Goal: Task Accomplishment & Management: Manage account settings

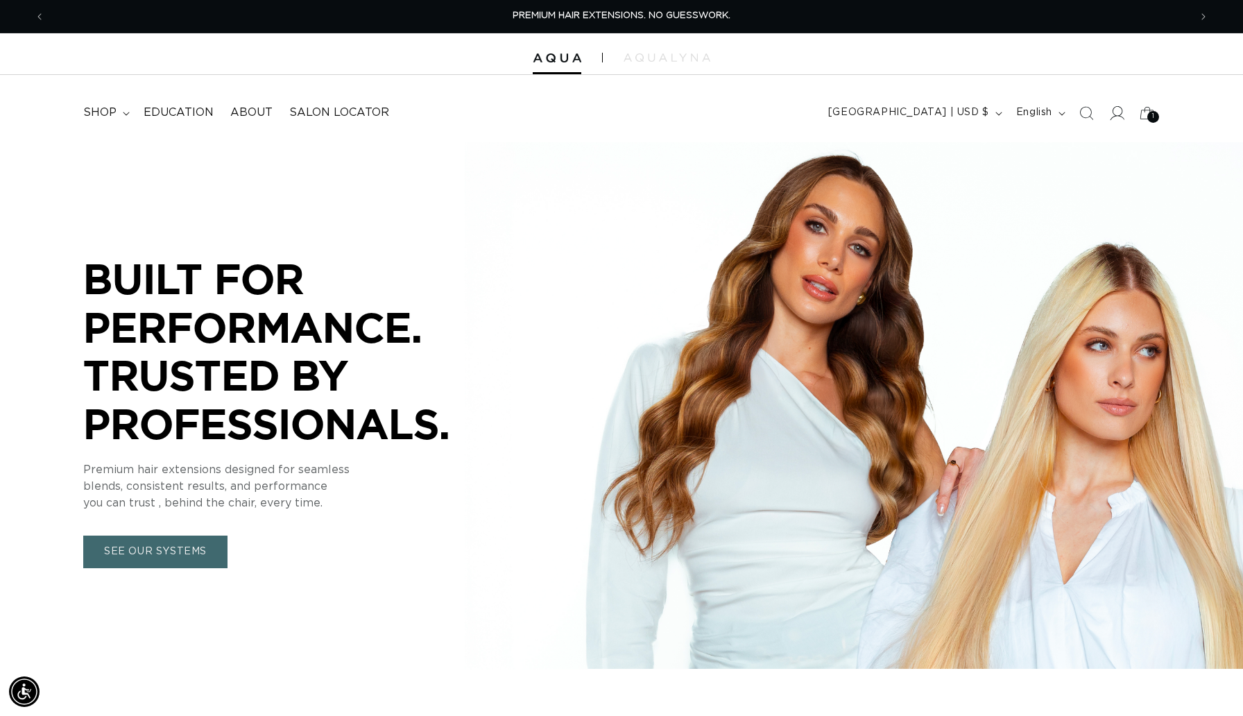
click at [1123, 120] on icon at bounding box center [1116, 112] width 15 height 15
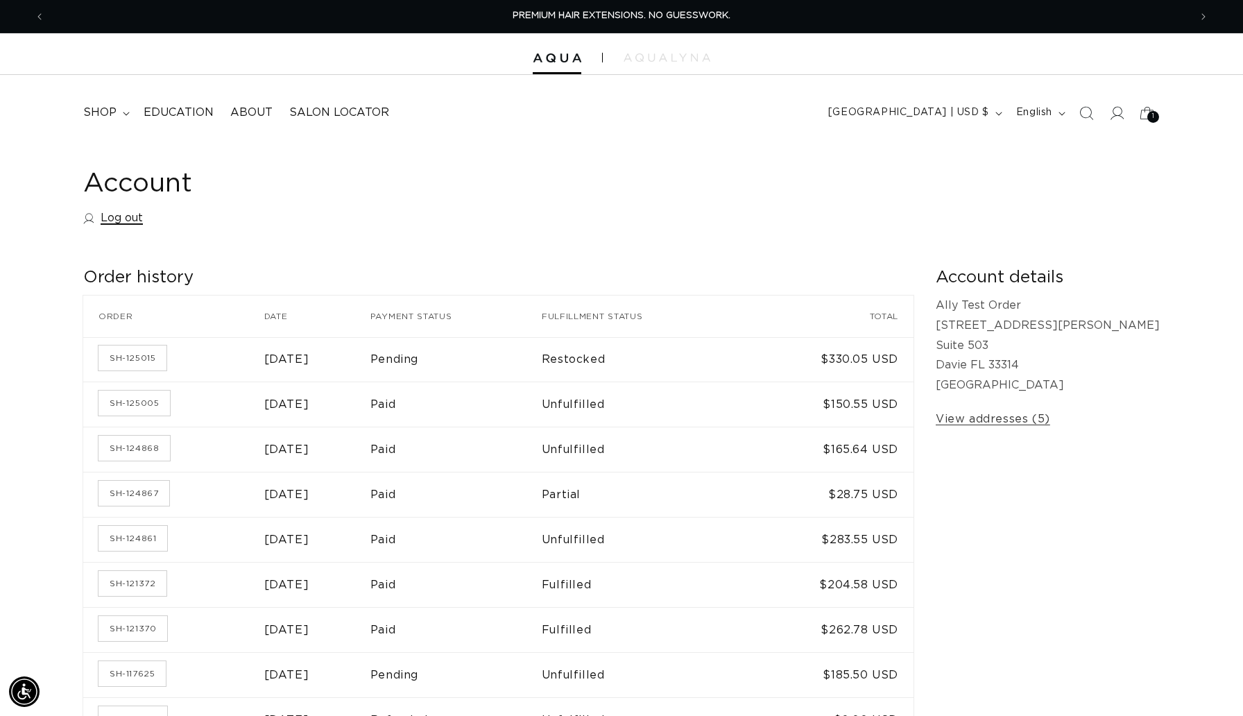
click at [118, 220] on link "Log out" at bounding box center [113, 218] width 60 height 20
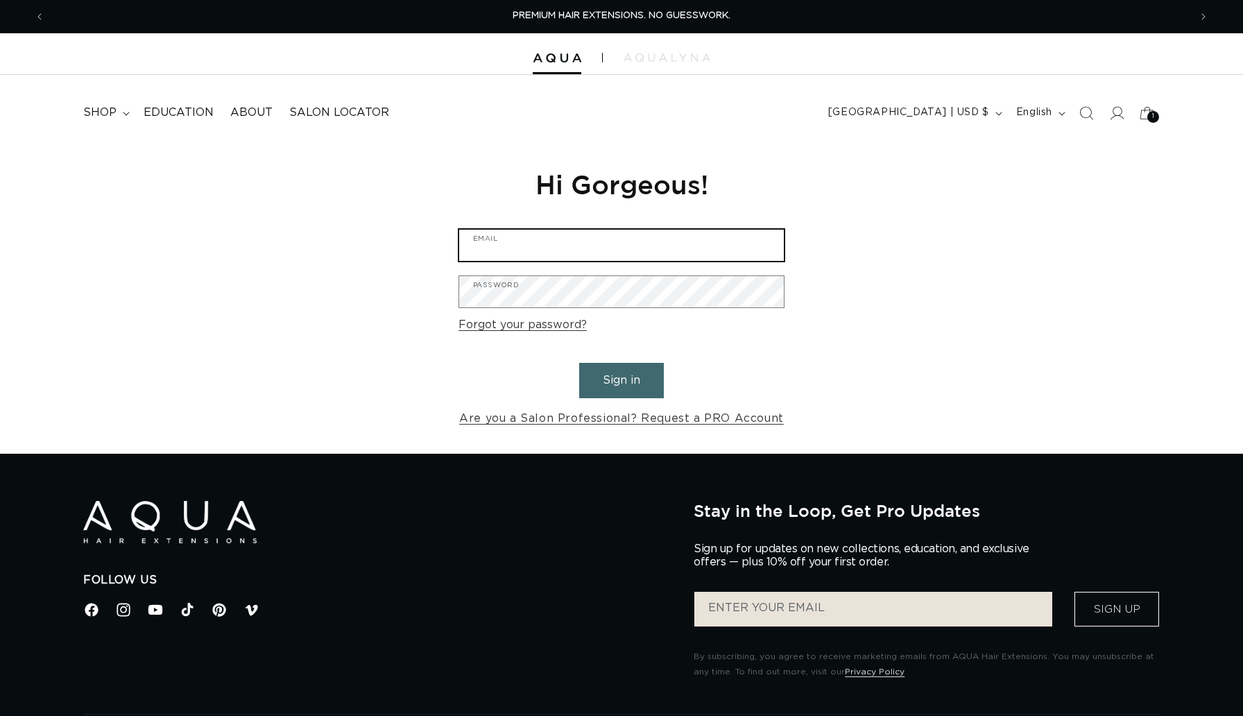
click at [643, 255] on input "Email" at bounding box center [621, 245] width 325 height 31
click at [580, 253] on input "Email" at bounding box center [621, 245] width 325 height 31
click at [567, 253] on input "Email" at bounding box center [621, 245] width 325 height 31
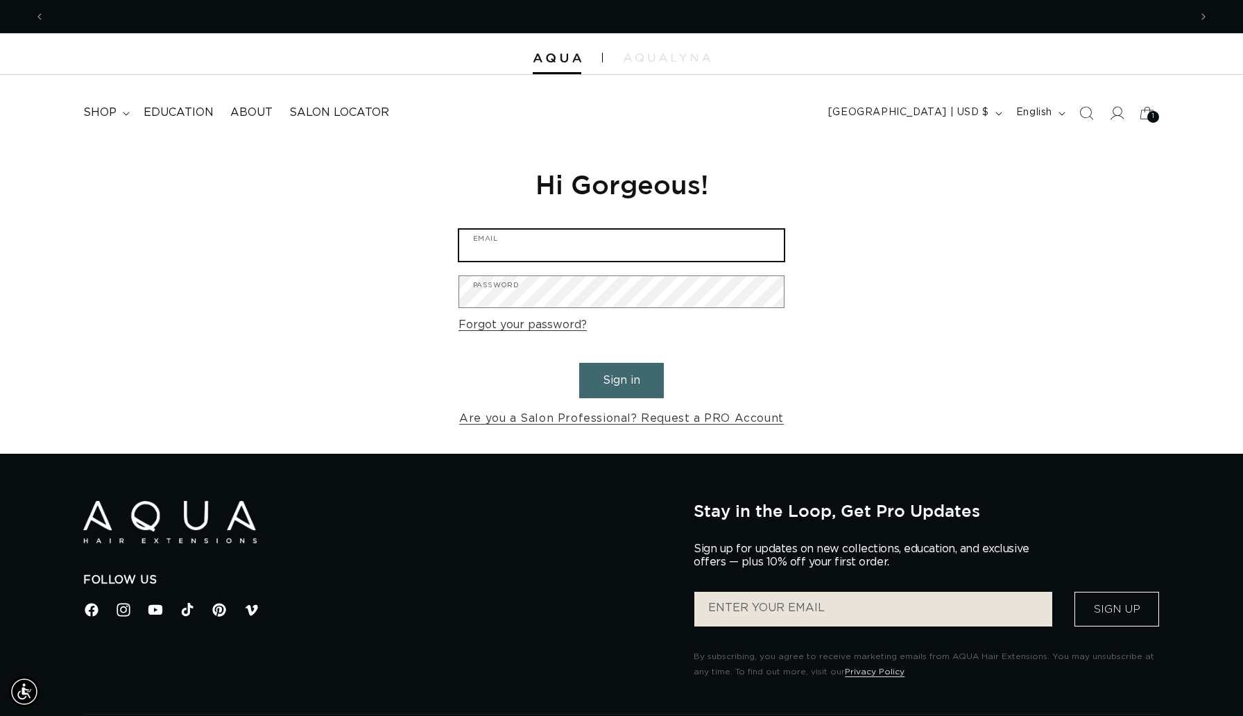
scroll to position [0, 0]
click at [569, 245] on input "Email" at bounding box center [621, 245] width 325 height 31
type input "hi@aquahairextensions.com"
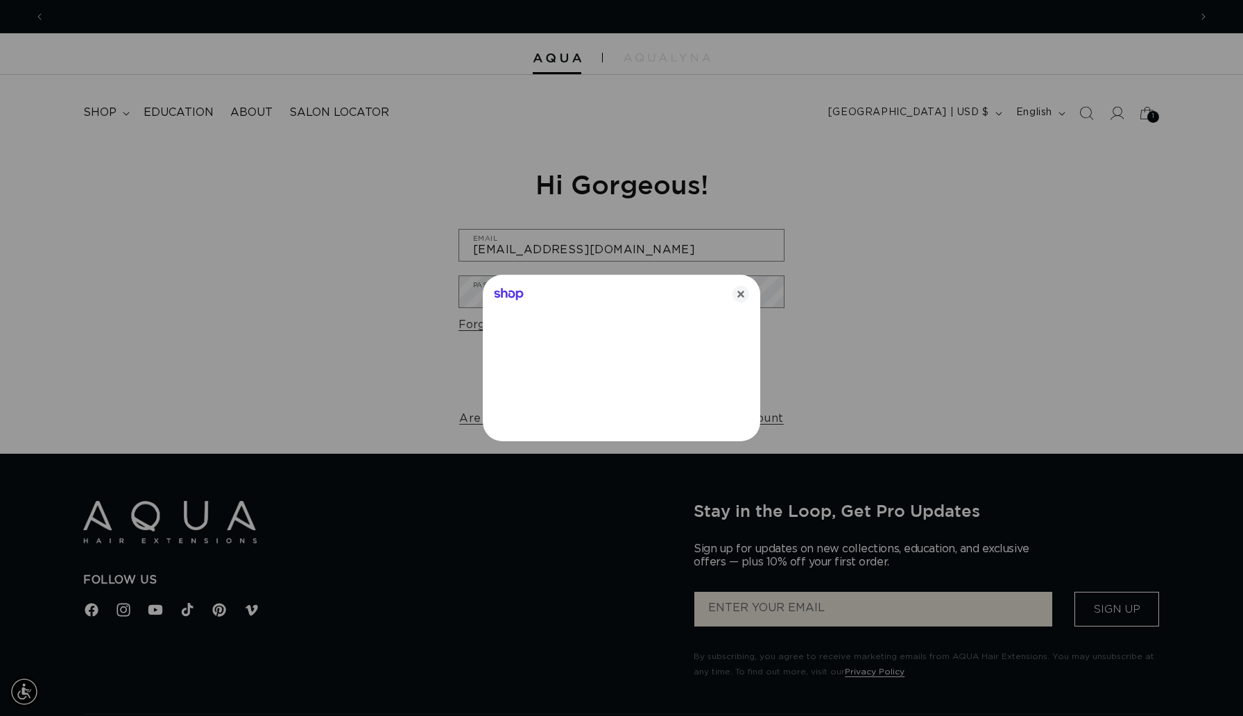
scroll to position [0, 1144]
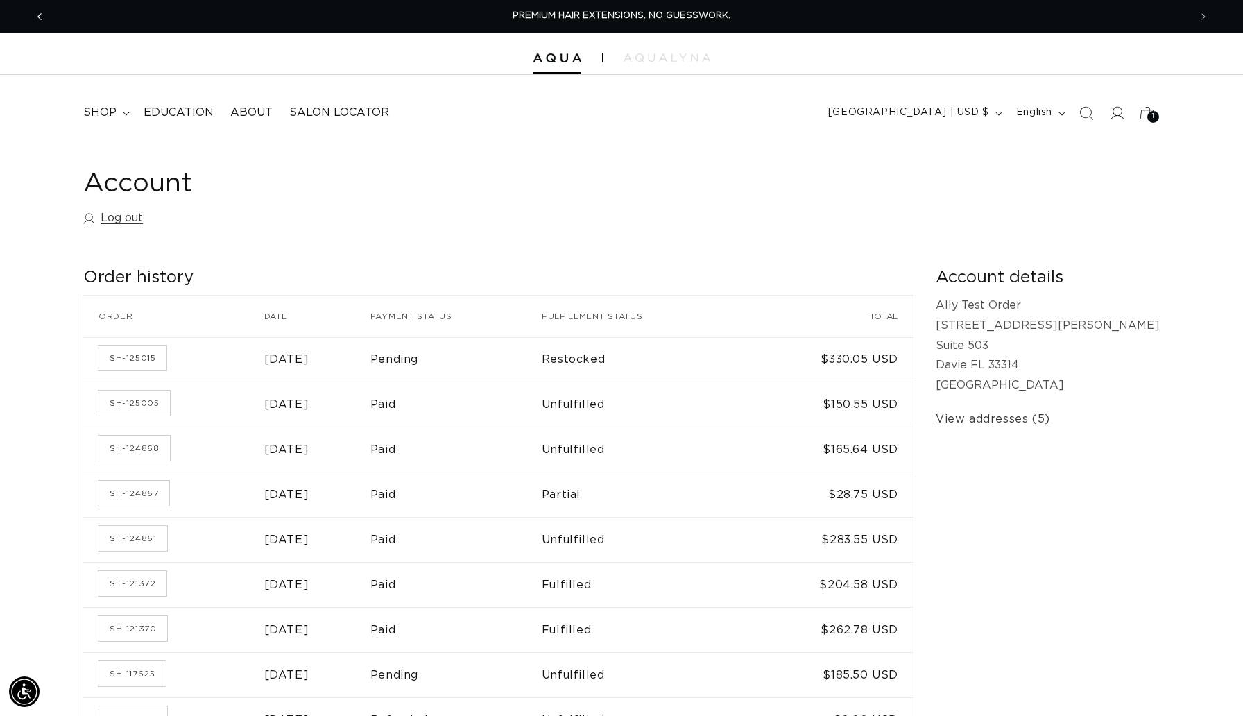
click at [33, 18] on span "Previous announcement" at bounding box center [40, 17] width 14 height 14
click at [116, 214] on link "Log out" at bounding box center [113, 218] width 60 height 20
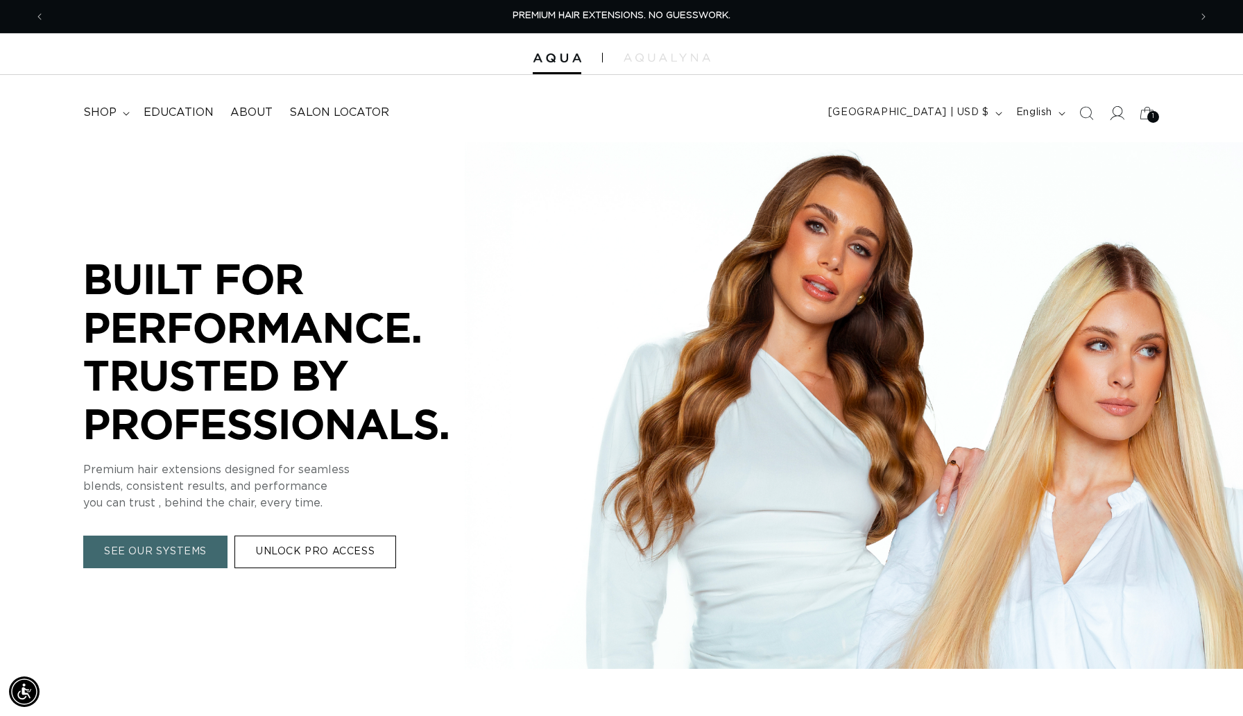
click at [1115, 106] on icon at bounding box center [1117, 113] width 15 height 14
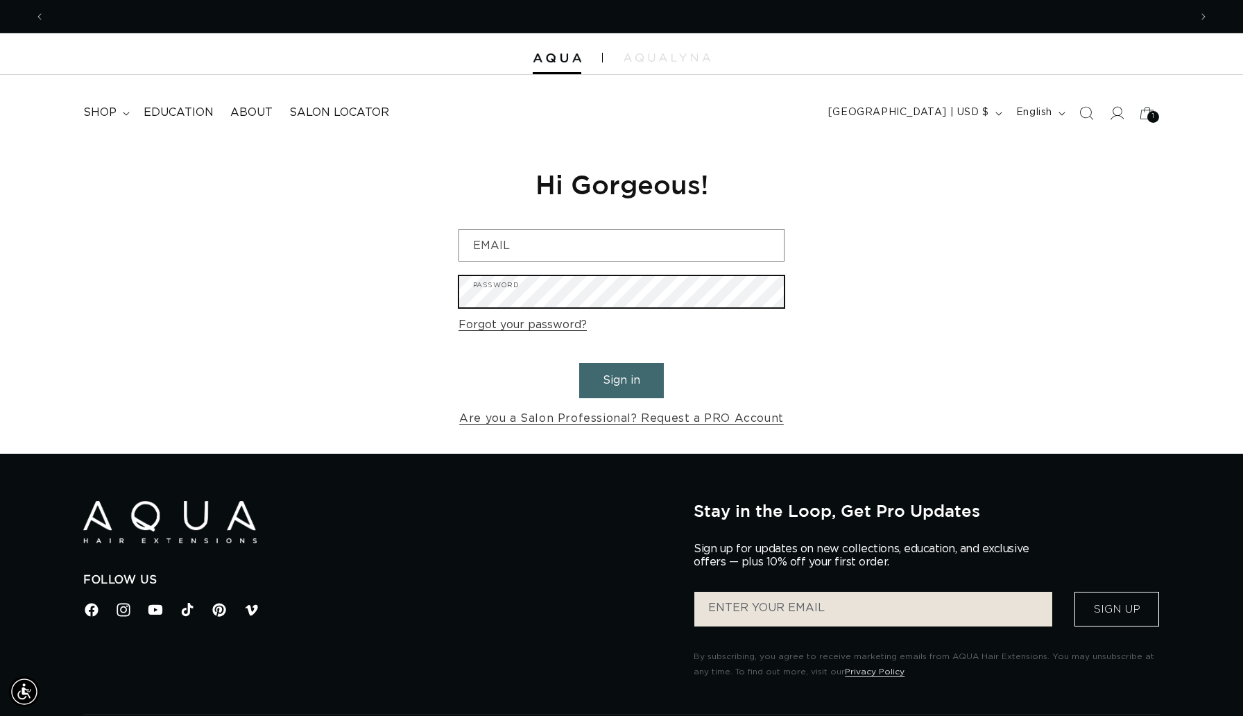
scroll to position [0, 1144]
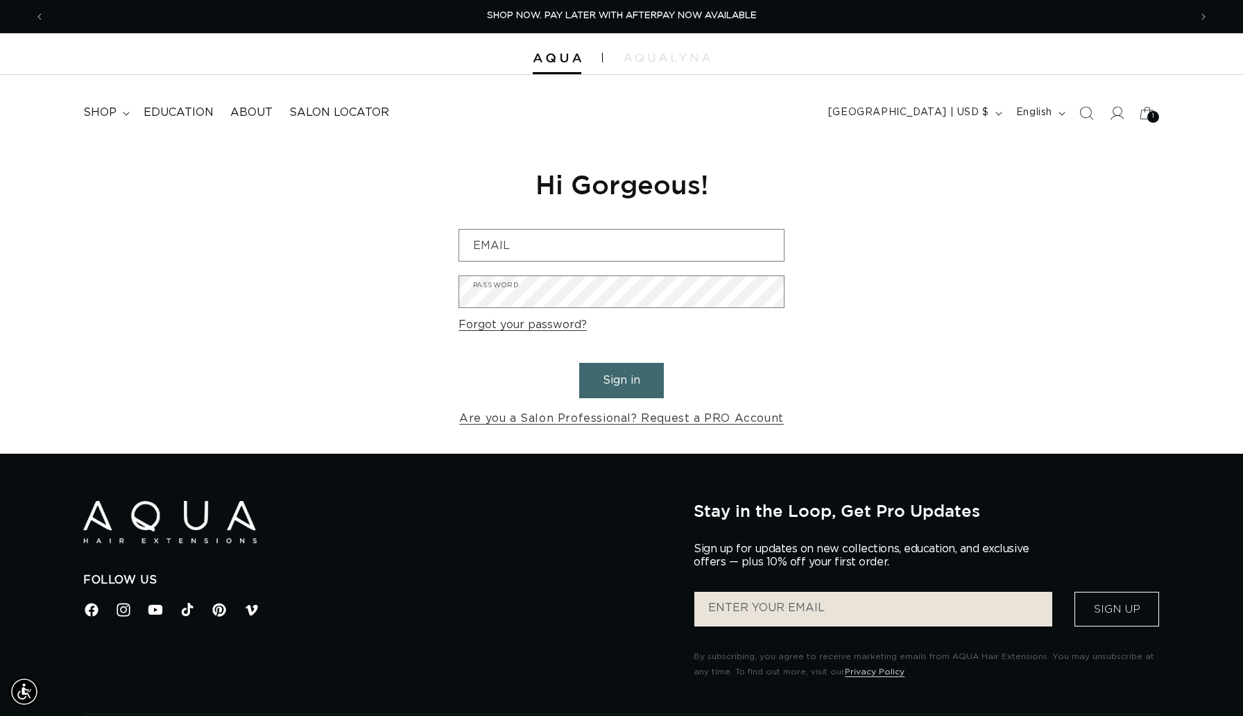
click at [575, 325] on link "Forgot your password?" at bounding box center [522, 325] width 128 height 20
click at [485, 246] on input "Email" at bounding box center [621, 245] width 325 height 31
paste input "btu@qym2trx_VMT7bca"
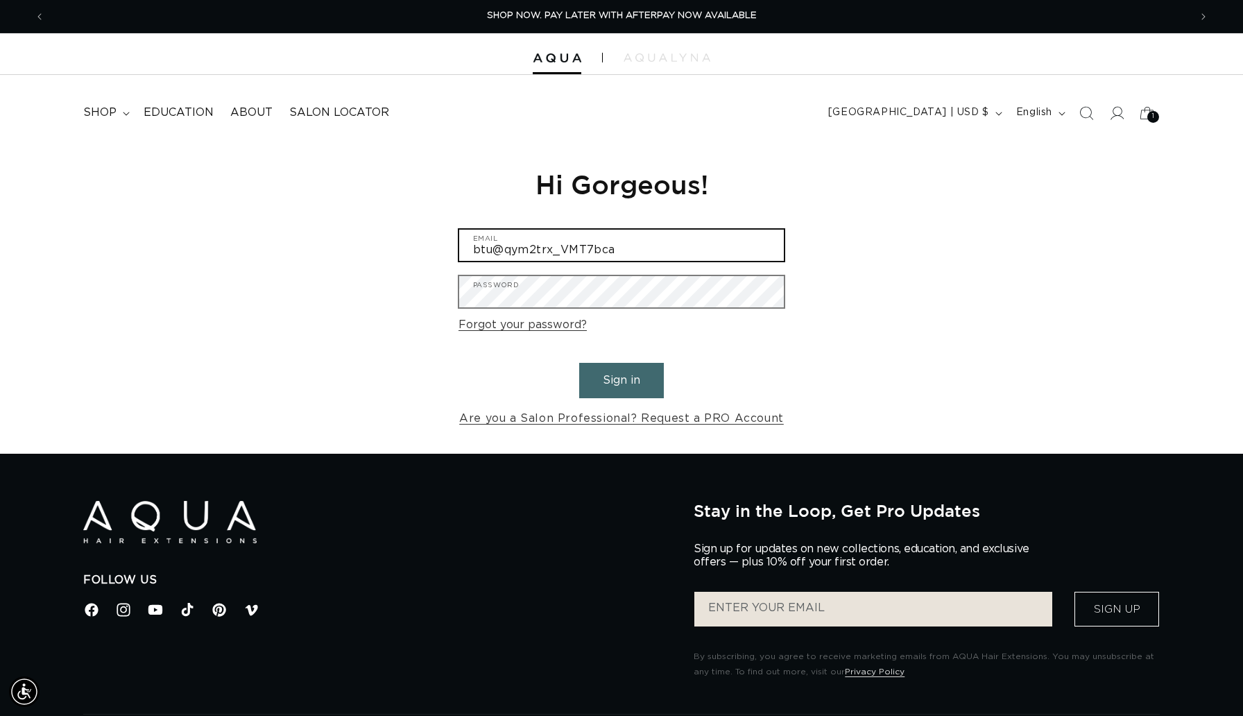
type input "btu@qym2trx_VMT7bca"
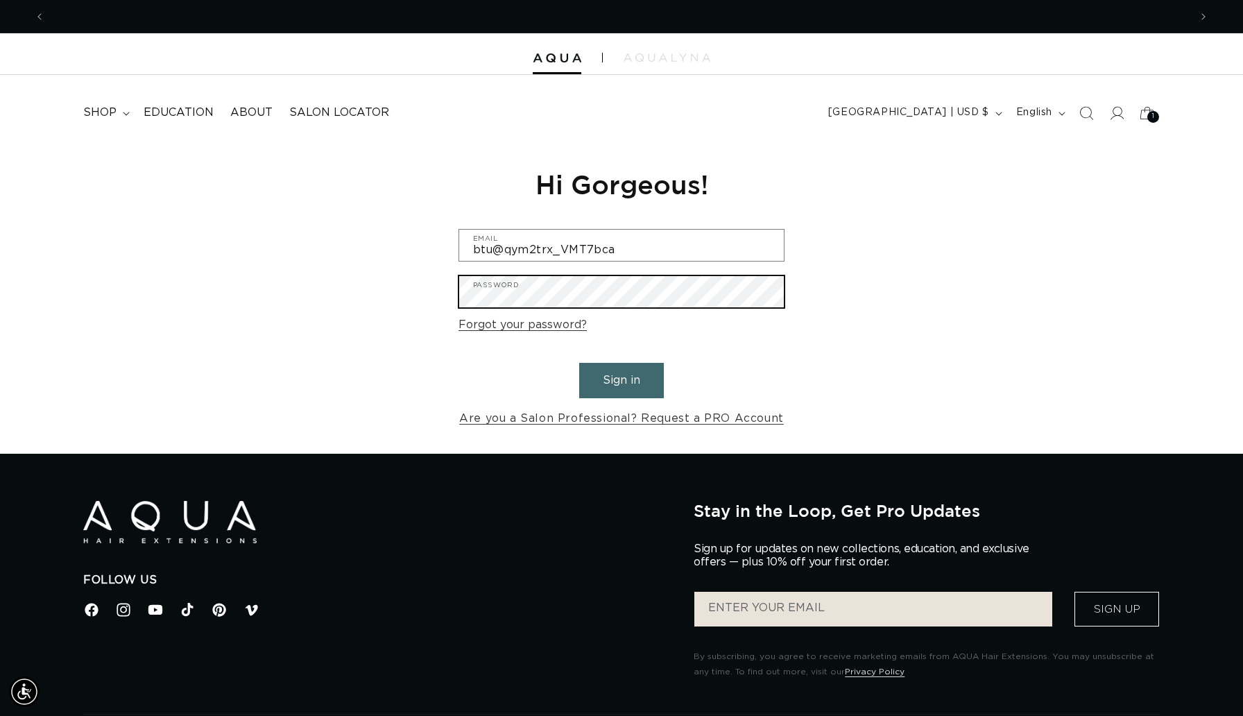
scroll to position [0, 0]
